Goal: Task Accomplishment & Management: Complete application form

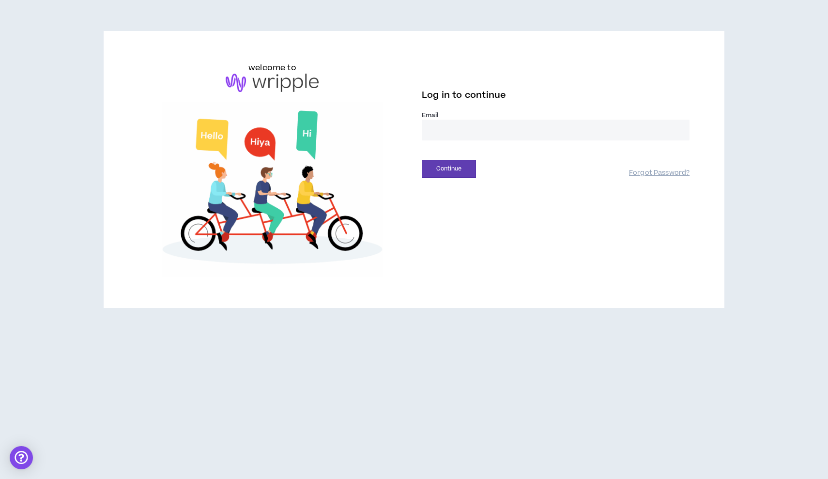
type input "**********"
click at [449, 168] on button "Continue" at bounding box center [449, 169] width 54 height 18
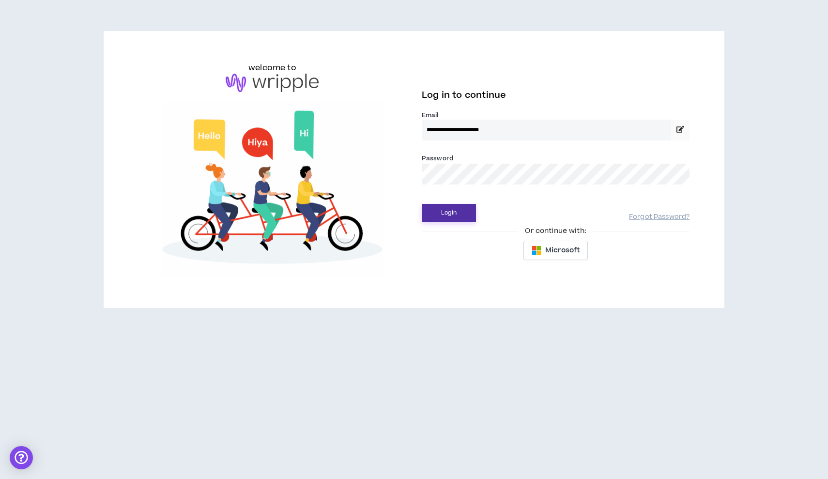
click at [444, 216] on button "Login" at bounding box center [449, 213] width 54 height 18
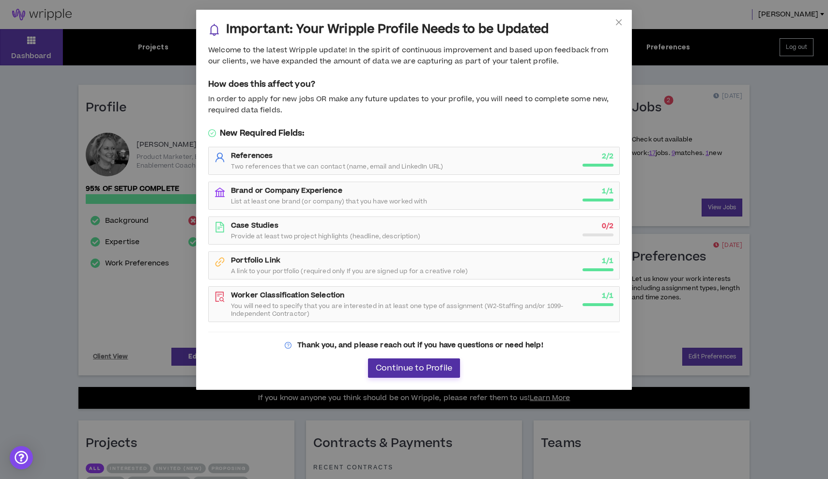
click at [415, 369] on span "Continue to Profile" at bounding box center [414, 368] width 76 height 9
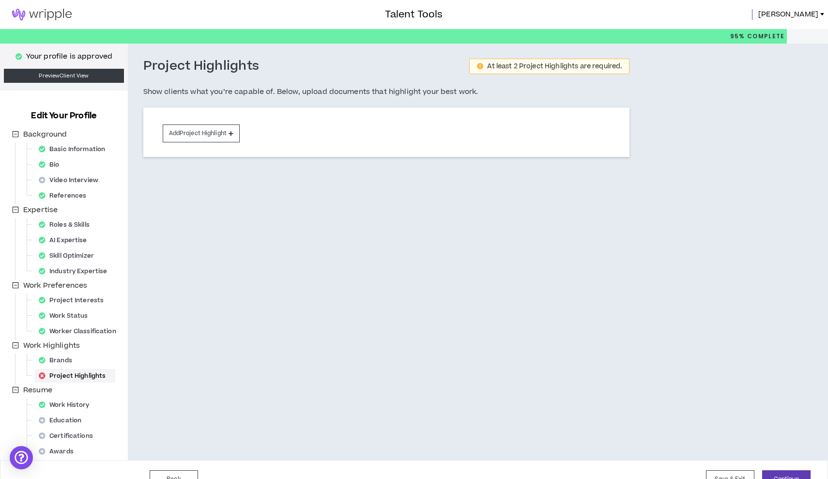
click at [43, 13] on img at bounding box center [42, 15] width 84 height 12
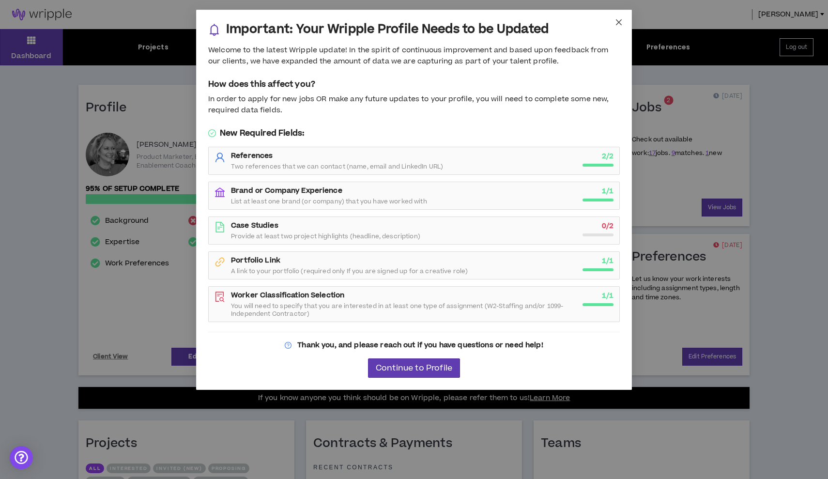
click at [621, 24] on icon "close" at bounding box center [619, 22] width 6 height 6
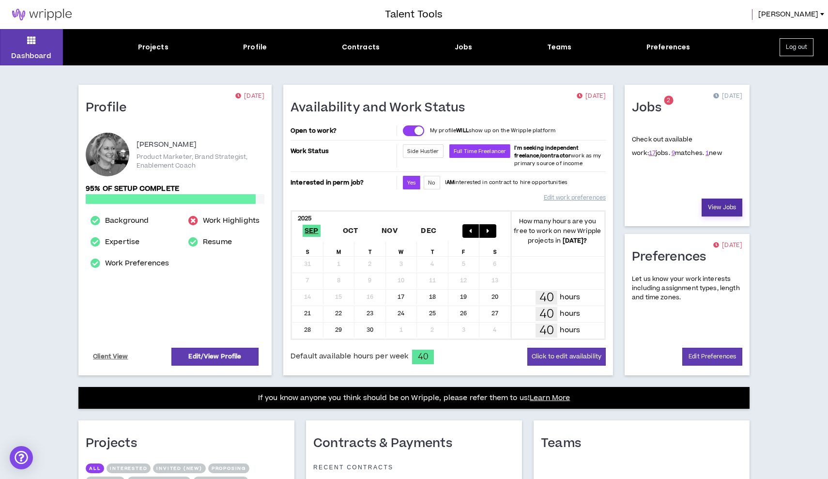
click at [726, 210] on link "View Jobs" at bounding box center [721, 207] width 41 height 18
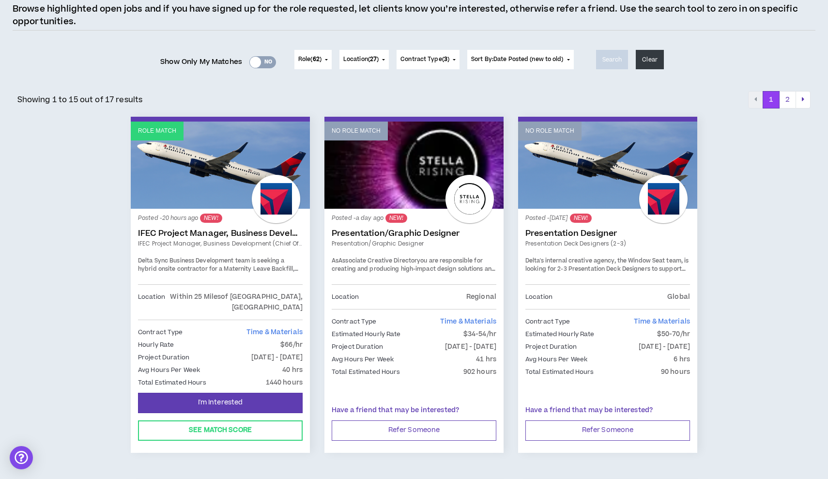
scroll to position [93, 0]
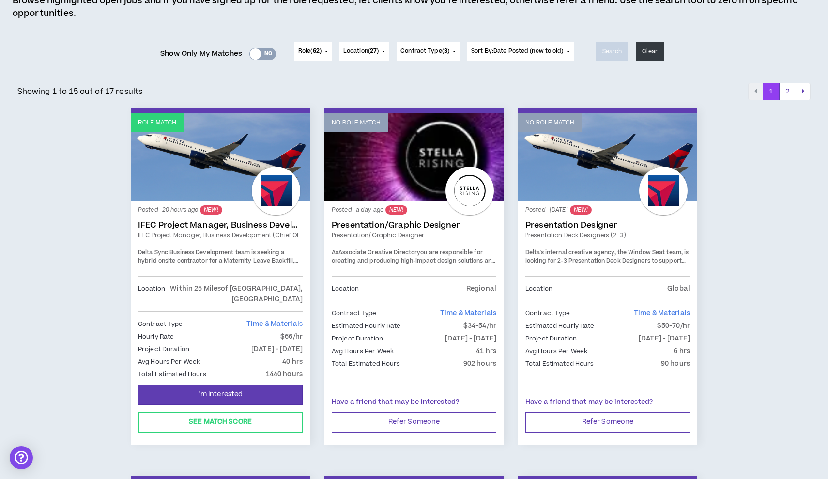
click at [237, 236] on link "IFEC Project Manager, Business Development (Chief of Staff)" at bounding box center [220, 235] width 165 height 9
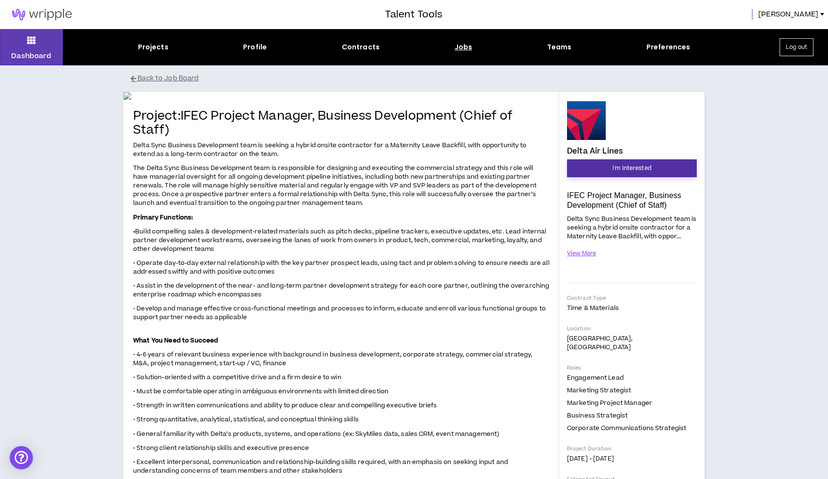
click at [641, 164] on span "I'm Interested" at bounding box center [631, 168] width 39 height 9
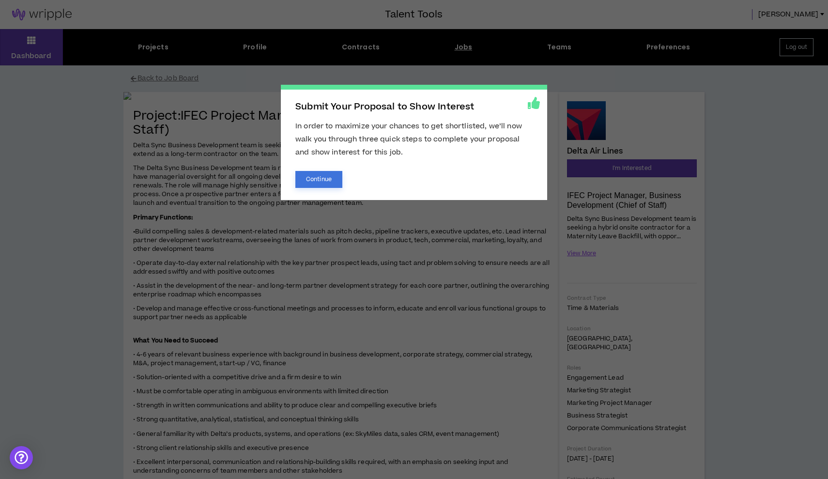
click at [311, 184] on button "Continue" at bounding box center [318, 179] width 47 height 17
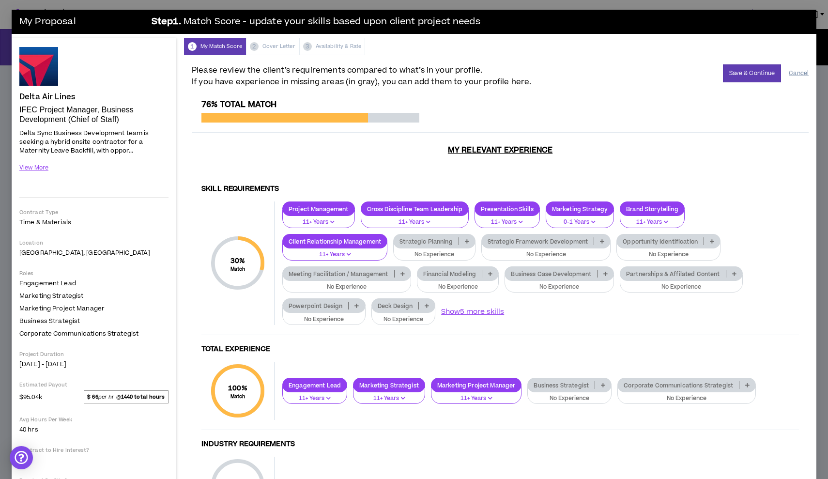
click at [800, 73] on button "Cancel" at bounding box center [798, 73] width 20 height 17
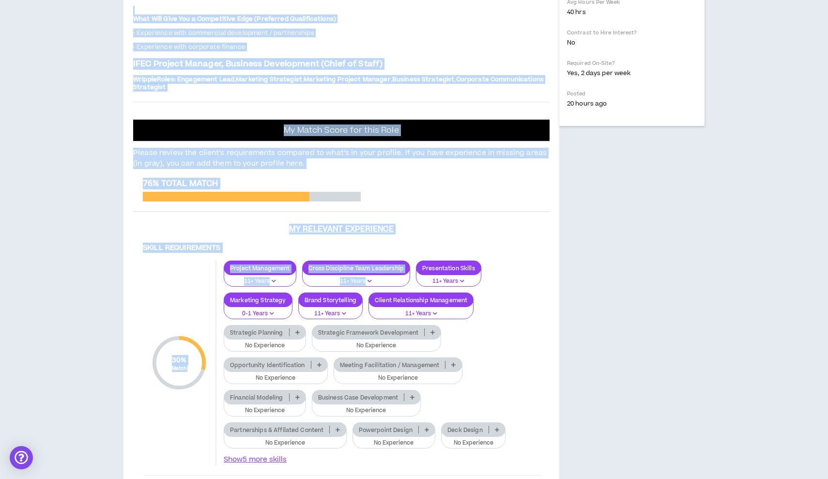
scroll to position [521, 0]
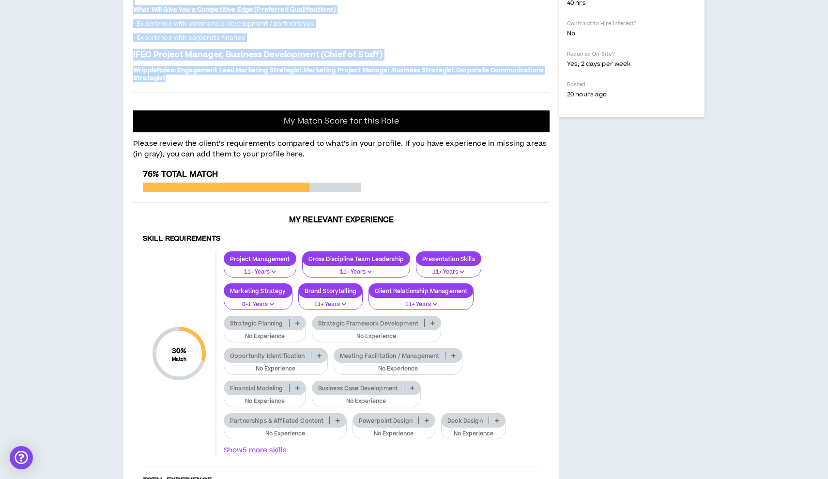
drag, startPoint x: 135, startPoint y: 103, endPoint x: 428, endPoint y: 303, distance: 355.2
copy div "Loremip: DOLO Sitamet Consect, Adipisci Elitseddoei (Tempo in Utlab) Etdol Magn…"
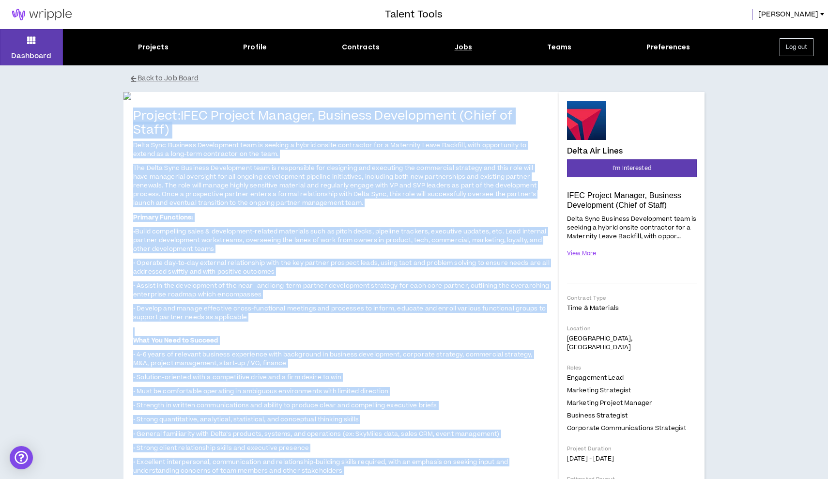
scroll to position [0, 0]
click at [619, 167] on span "I'm Interested" at bounding box center [631, 168] width 39 height 9
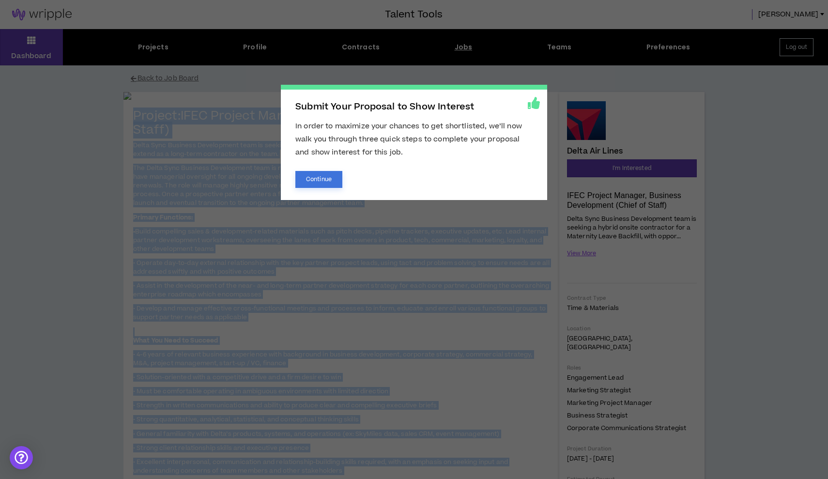
click at [320, 175] on button "Continue" at bounding box center [318, 179] width 47 height 17
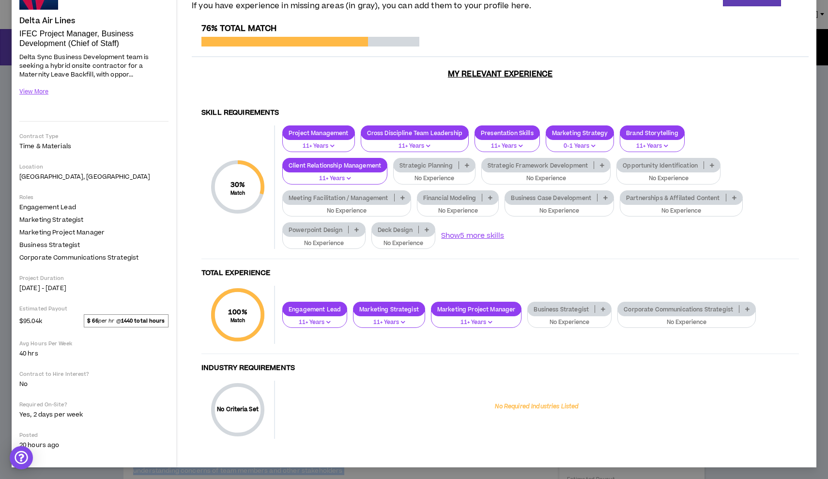
scroll to position [19, 0]
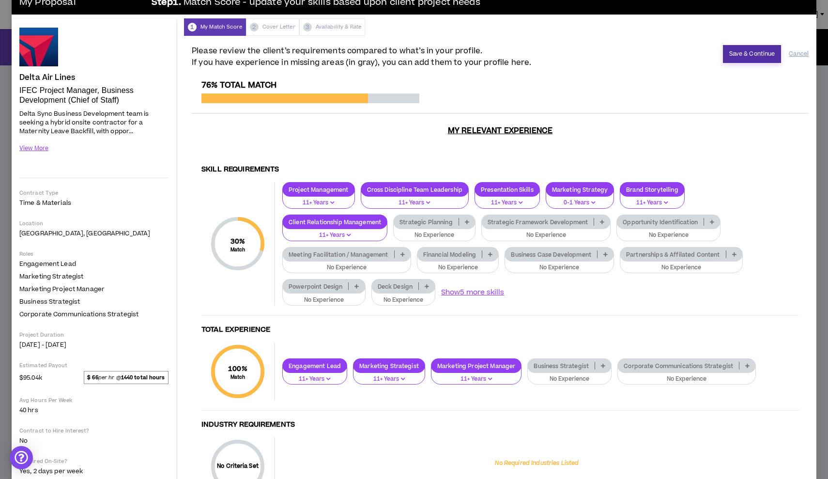
click at [749, 53] on button "Save & Continue" at bounding box center [752, 54] width 59 height 18
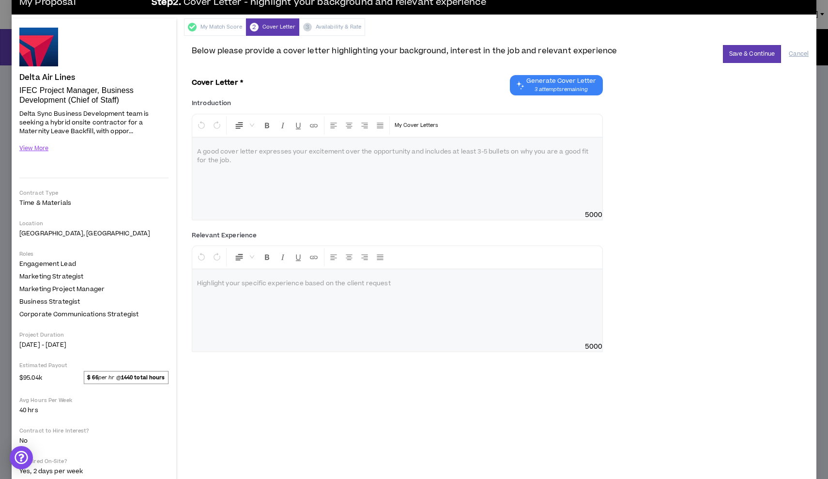
click at [230, 150] on p at bounding box center [397, 152] width 400 height 10
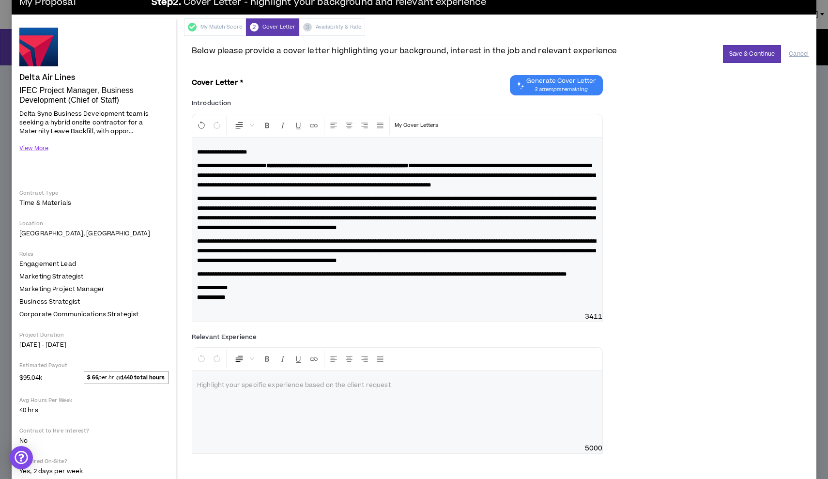
click at [341, 226] on span "**********" at bounding box center [396, 213] width 399 height 35
click at [572, 184] on span "**********" at bounding box center [396, 175] width 398 height 25
click at [218, 390] on p at bounding box center [397, 385] width 400 height 10
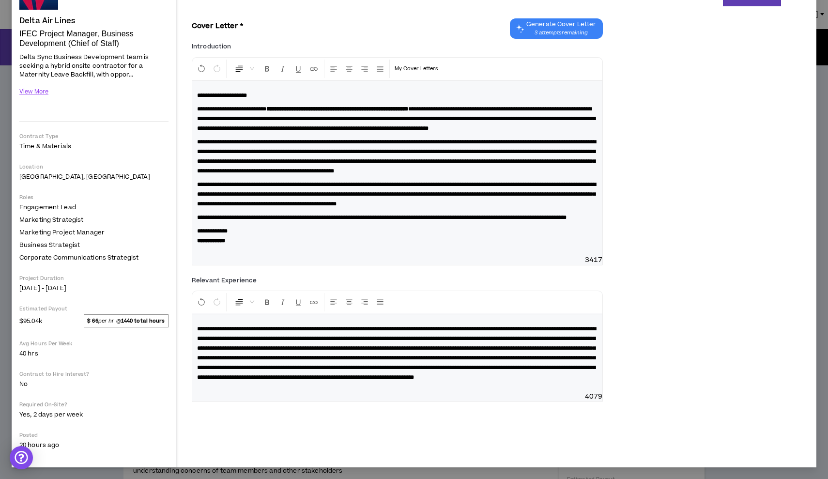
scroll to position [85, 0]
click at [341, 380] on span "**********" at bounding box center [396, 353] width 399 height 54
click at [727, 319] on div "**********" at bounding box center [500, 341] width 617 height 136
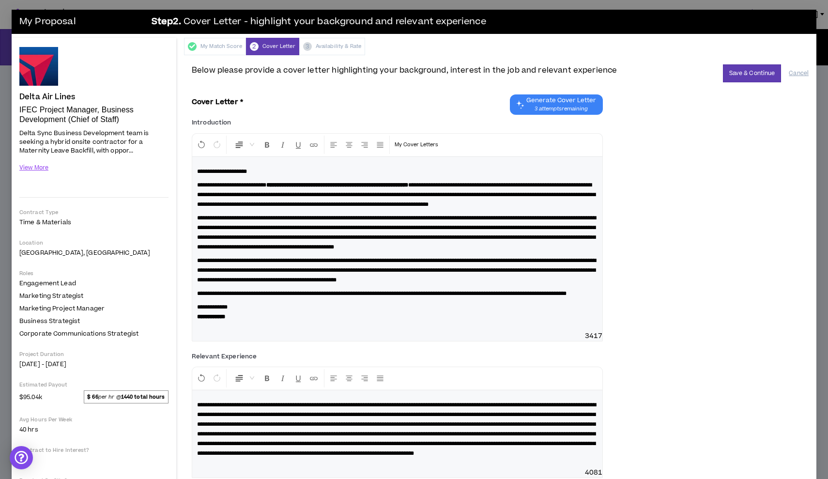
scroll to position [0, 0]
click at [760, 78] on button "Save & Continue" at bounding box center [752, 73] width 59 height 18
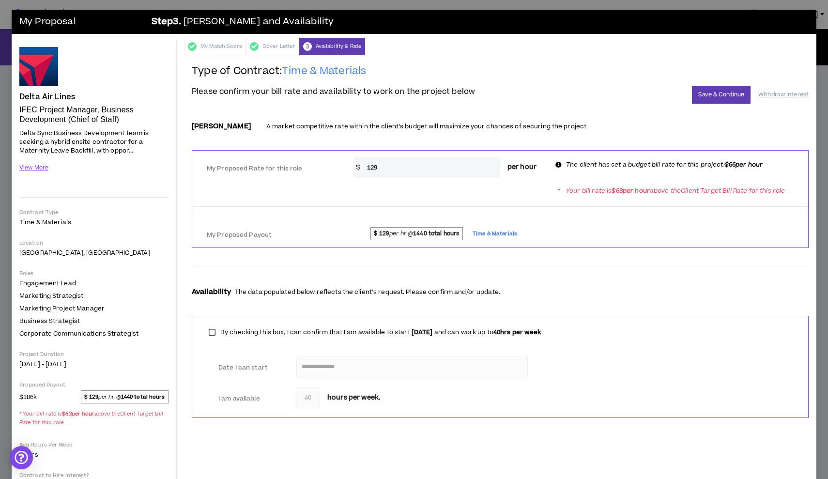
drag, startPoint x: 387, startPoint y: 168, endPoint x: 357, endPoint y: 167, distance: 29.5
click at [357, 167] on div "$ 129 per hour" at bounding box center [448, 167] width 191 height 21
type input "100"
click at [682, 264] on div at bounding box center [500, 266] width 617 height 16
click at [729, 88] on button "Save & Continue" at bounding box center [721, 95] width 59 height 18
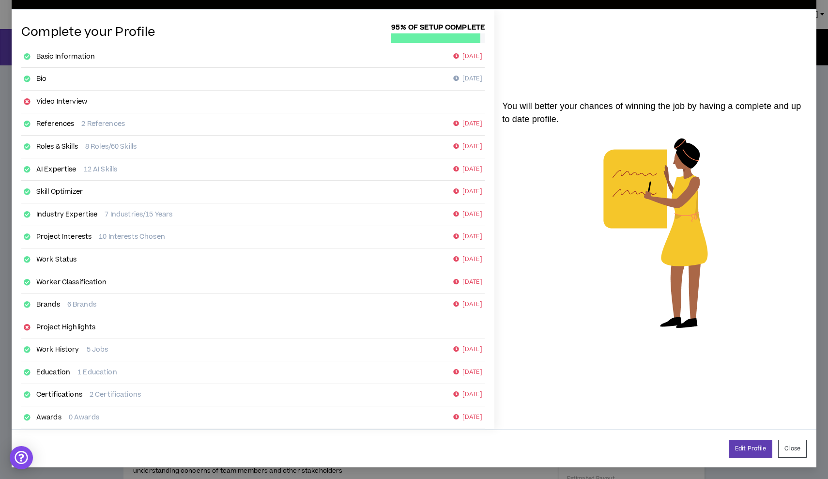
scroll to position [30, 0]
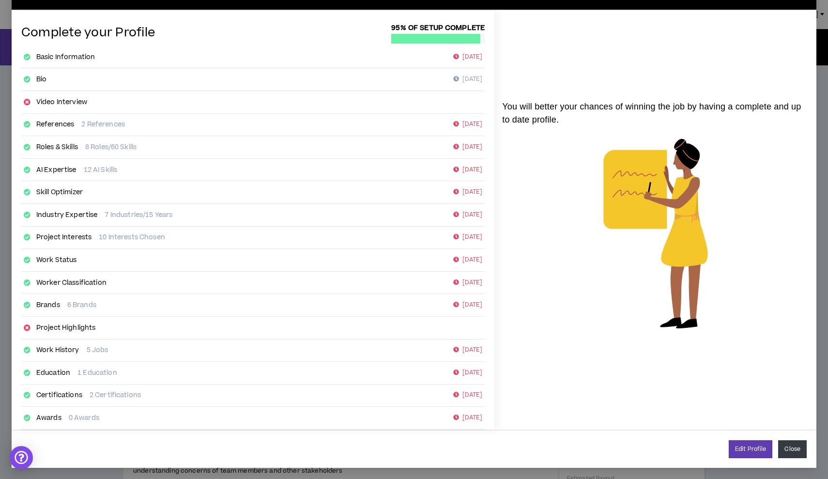
click at [786, 449] on button "Close" at bounding box center [792, 449] width 29 height 18
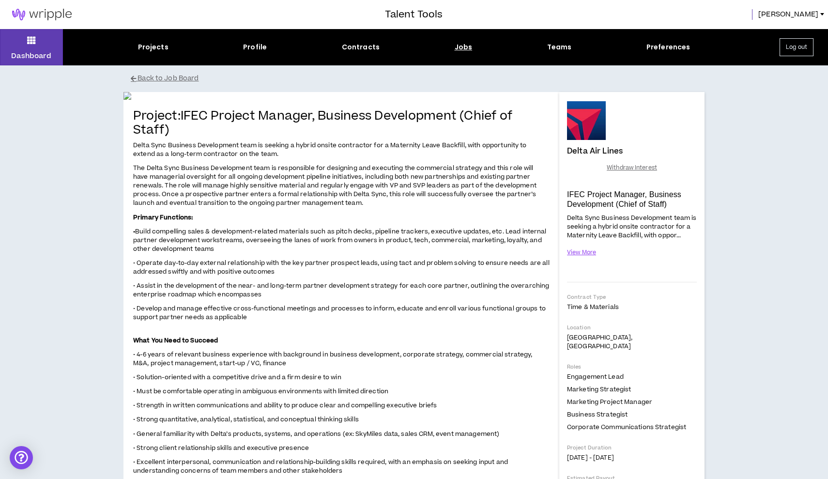
click at [170, 49] on div "Projects Profile Contracts Jobs Teams Preferences" at bounding box center [414, 47] width 702 height 10
click at [153, 45] on div "Projects" at bounding box center [153, 47] width 30 height 10
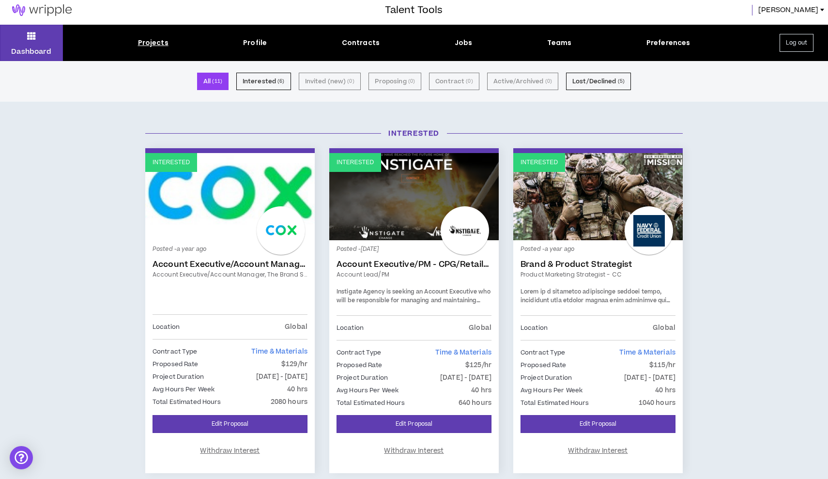
scroll to position [8, 0]
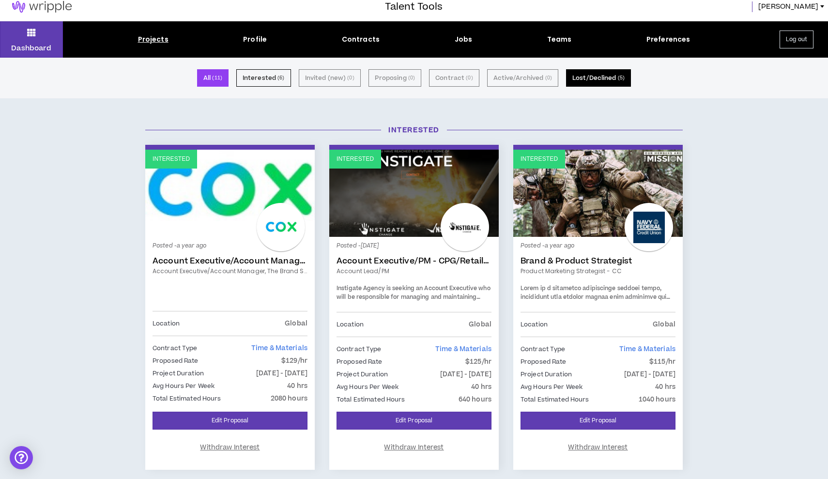
click at [598, 78] on button "Lost/Declined ( 5 )" at bounding box center [598, 77] width 65 height 17
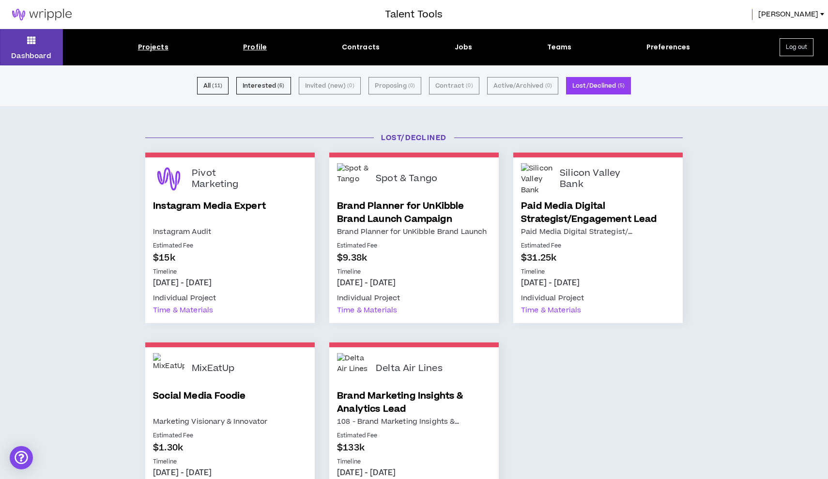
click at [258, 45] on div "Profile" at bounding box center [255, 47] width 24 height 10
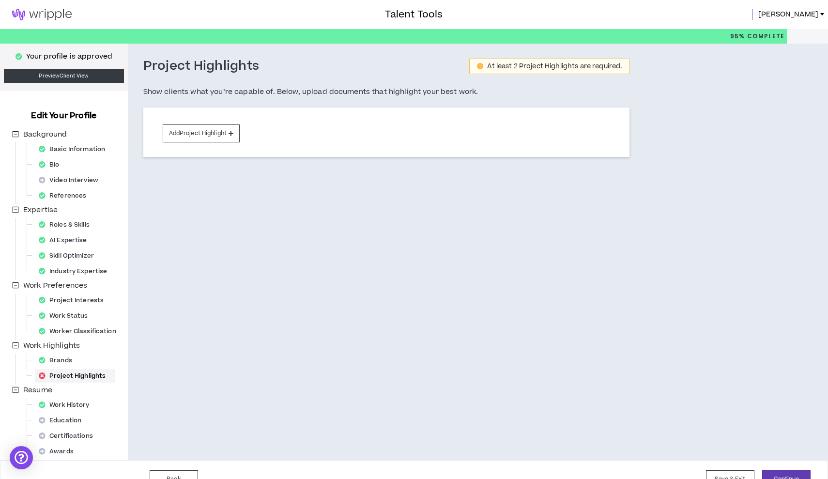
click at [17, 12] on img at bounding box center [42, 15] width 84 height 12
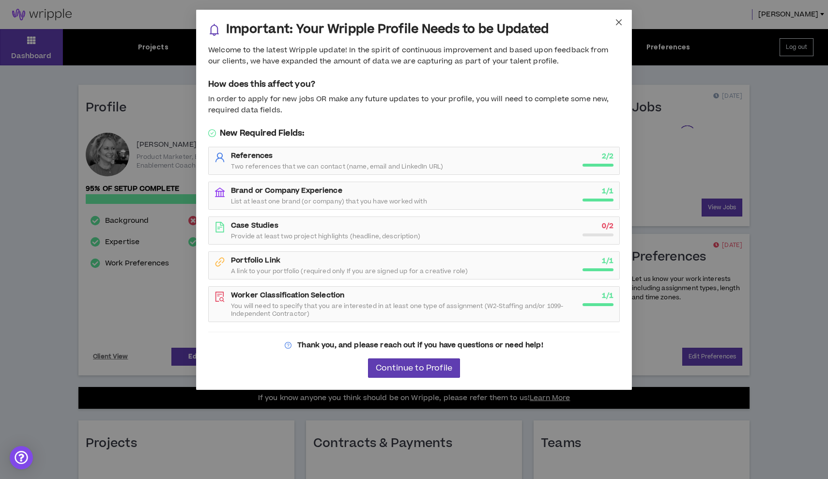
click at [622, 23] on span "Close" at bounding box center [619, 23] width 26 height 26
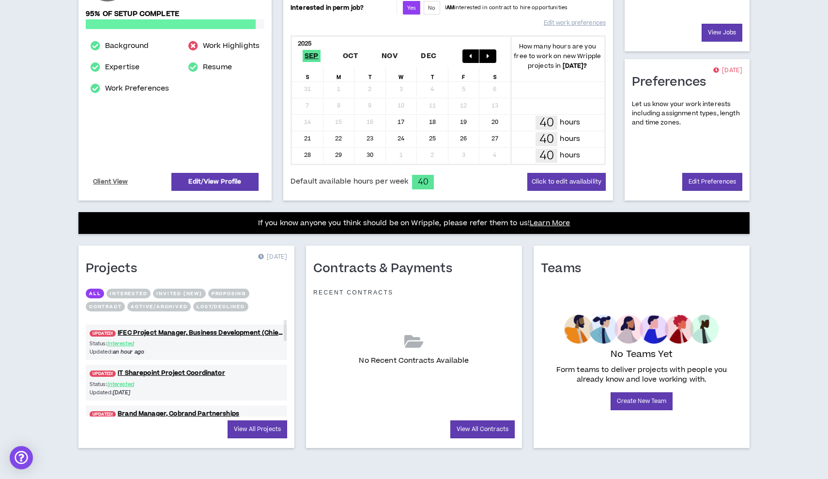
scroll to position [175, 0]
